Goal: Transaction & Acquisition: Purchase product/service

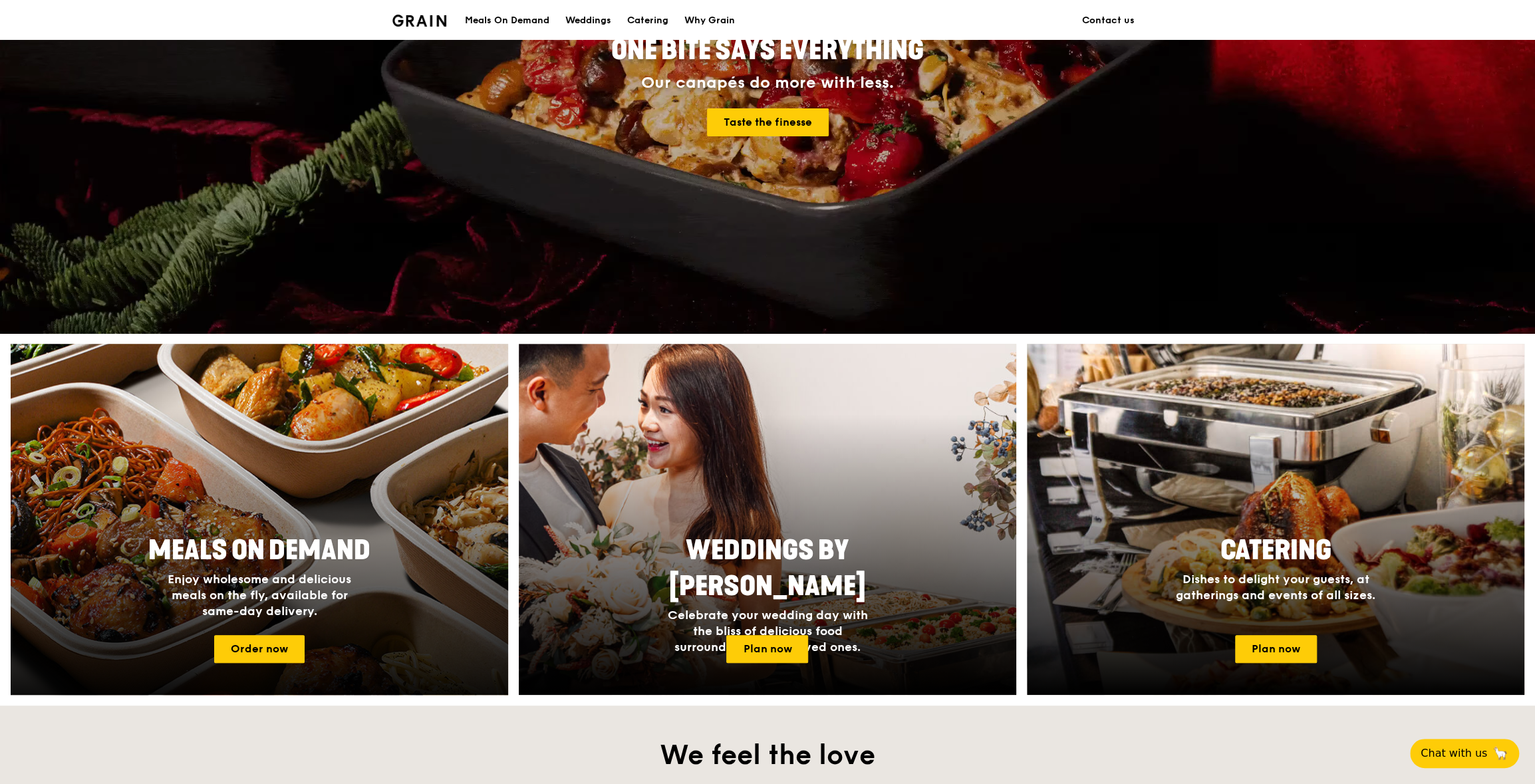
click at [277, 498] on div at bounding box center [259, 519] width 547 height 386
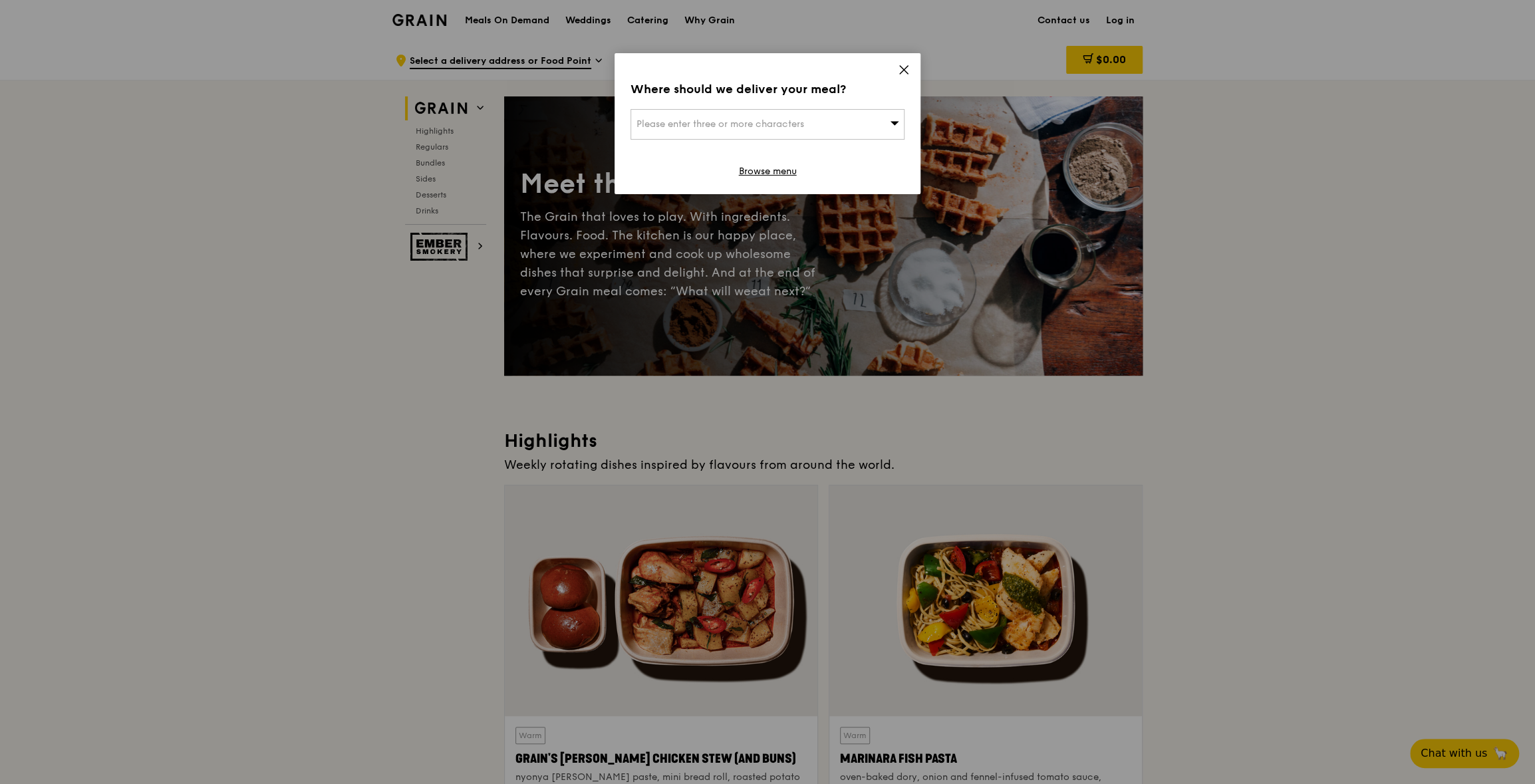
click at [864, 124] on div "Please enter three or more characters" at bounding box center [767, 124] width 274 height 30
type input "638414"
click at [730, 155] on div "[STREET_ADDRESS]" at bounding box center [735, 150] width 197 height 13
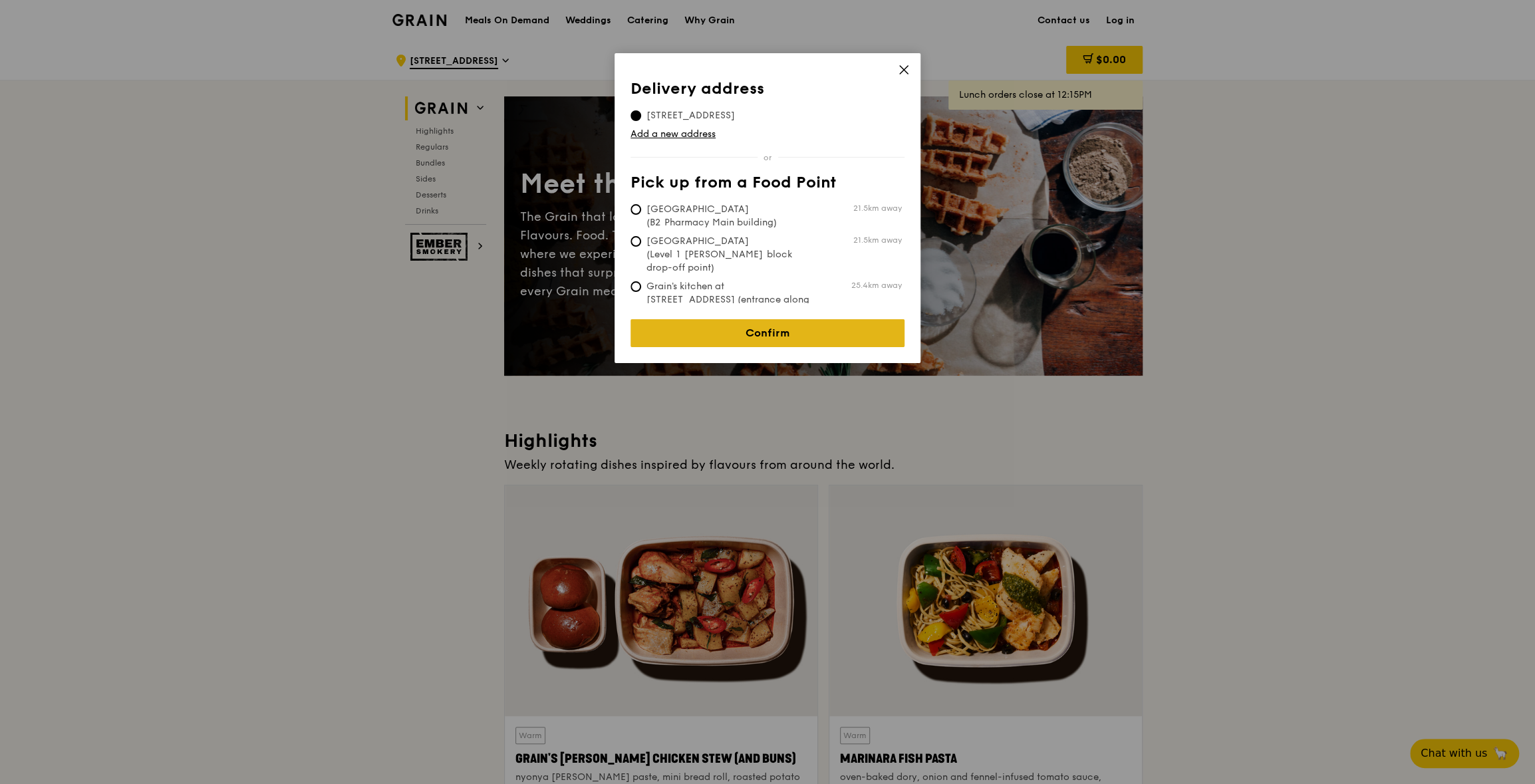
click at [759, 328] on link "Confirm" at bounding box center [767, 333] width 274 height 28
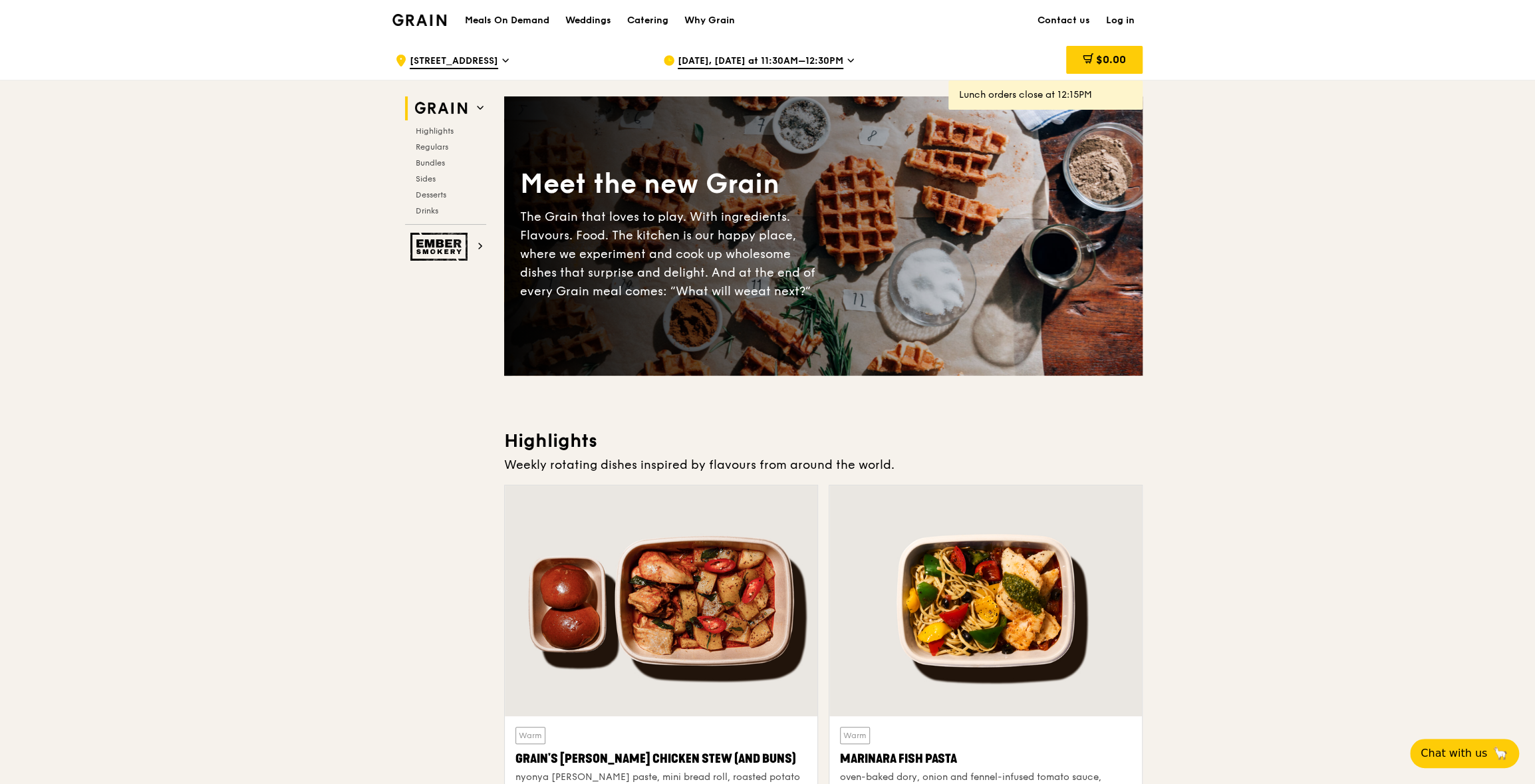
click at [847, 54] on icon at bounding box center [850, 60] width 6 height 12
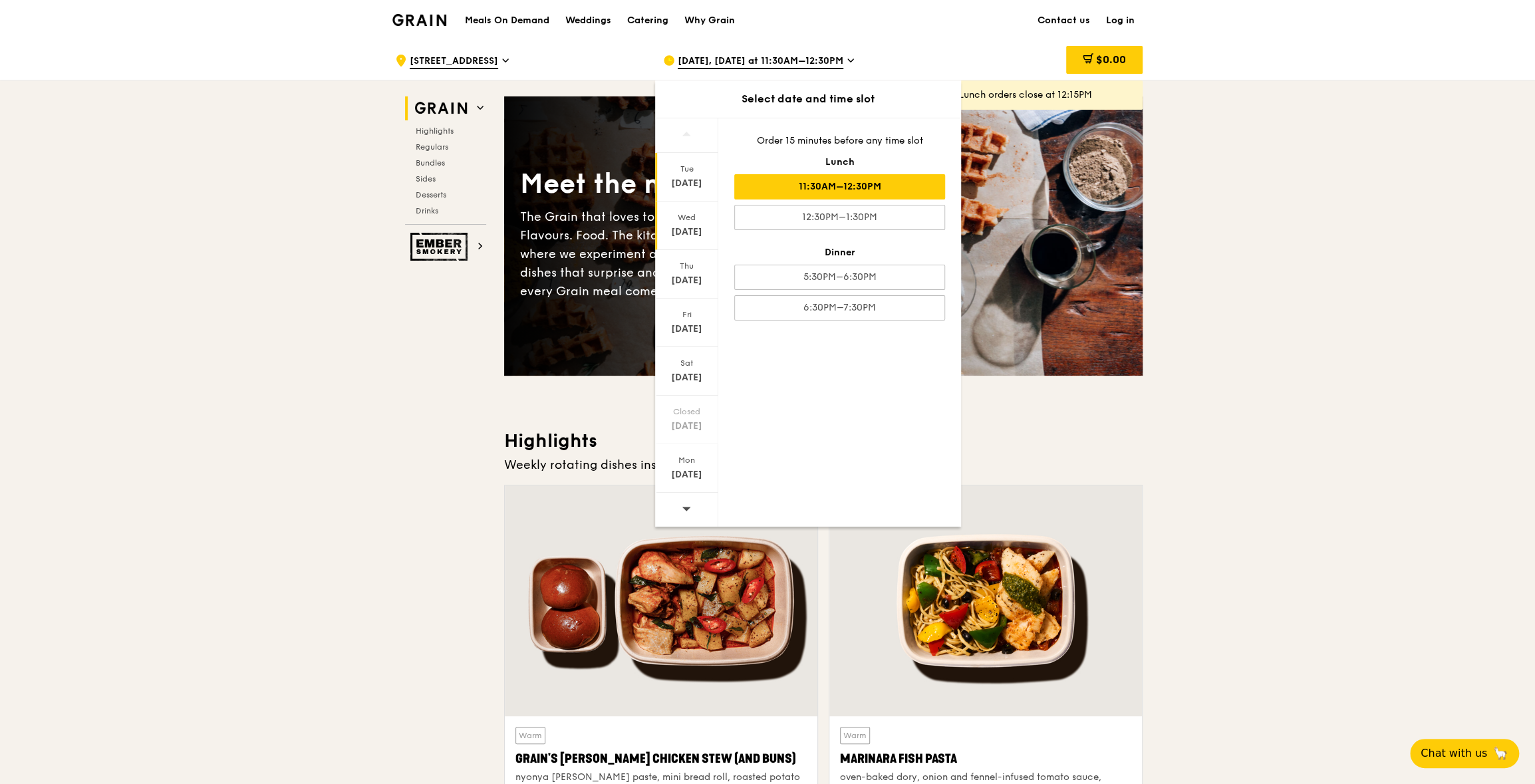
click at [680, 222] on div "[DATE]" at bounding box center [686, 225] width 63 height 49
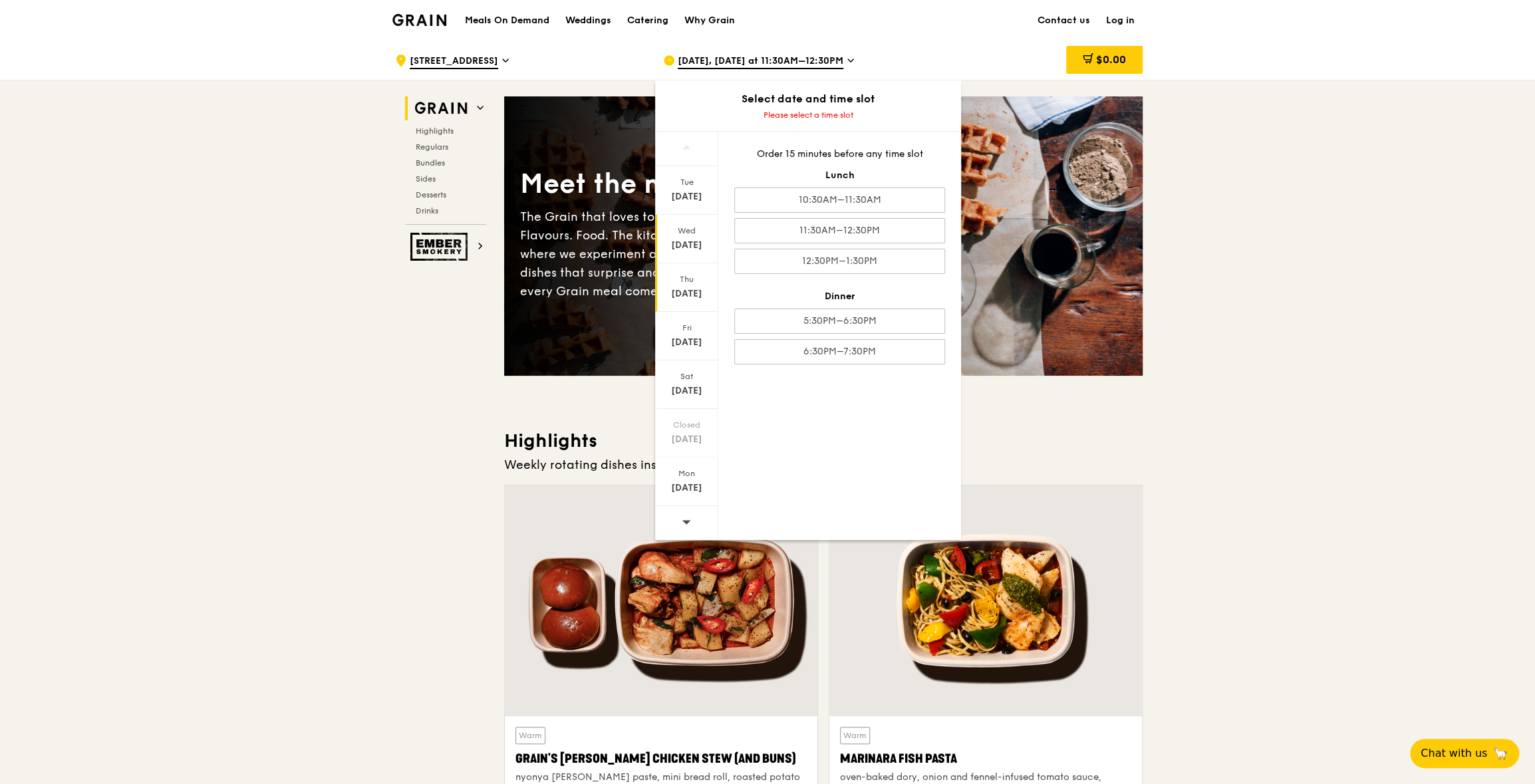
click at [689, 295] on div "[DATE]" at bounding box center [687, 294] width 59 height 13
click at [903, 203] on div "10:30AM–11:30AM" at bounding box center [839, 200] width 211 height 25
